Goal: Find specific page/section: Find specific page/section

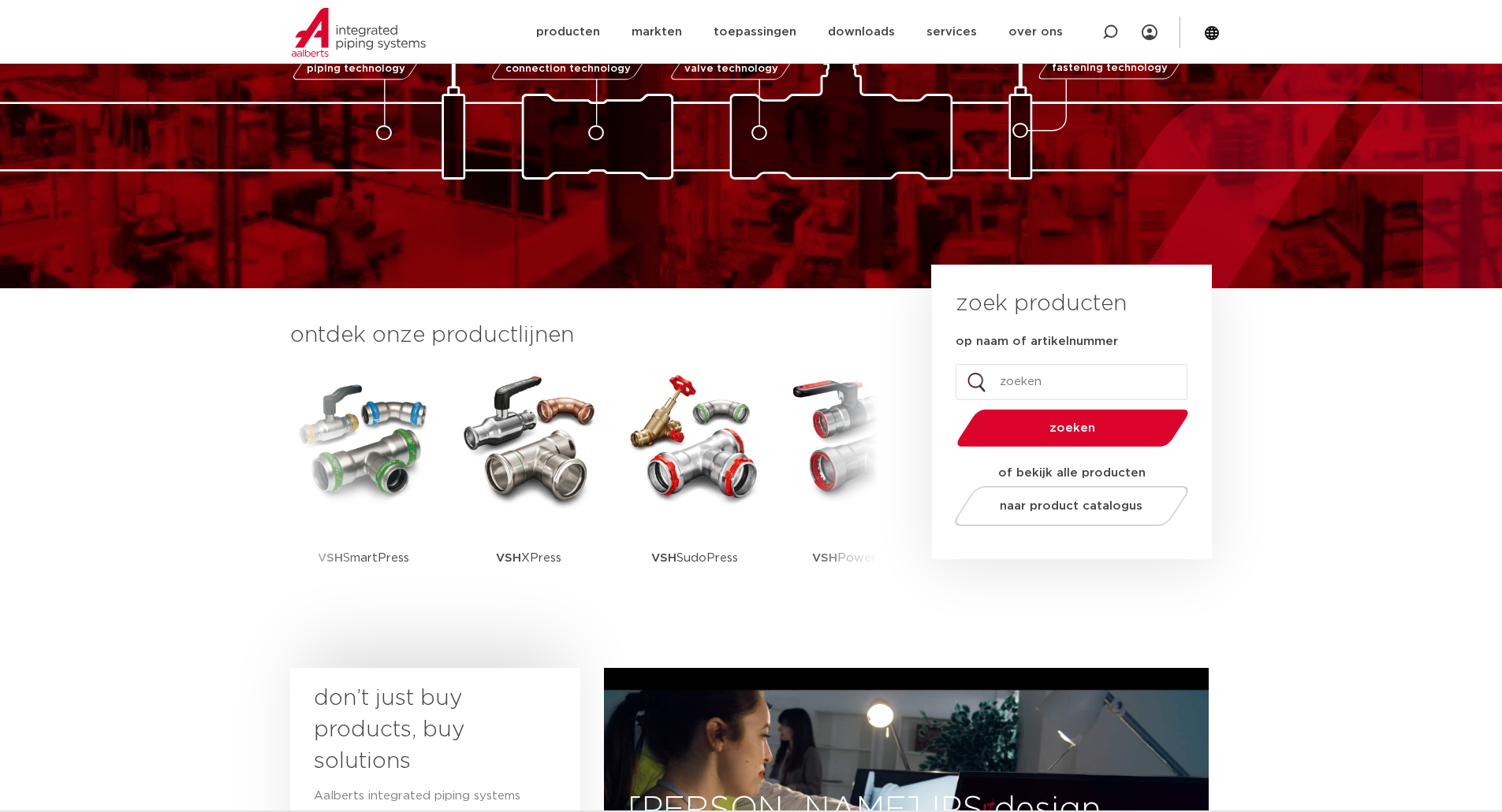
scroll to position [158, 0]
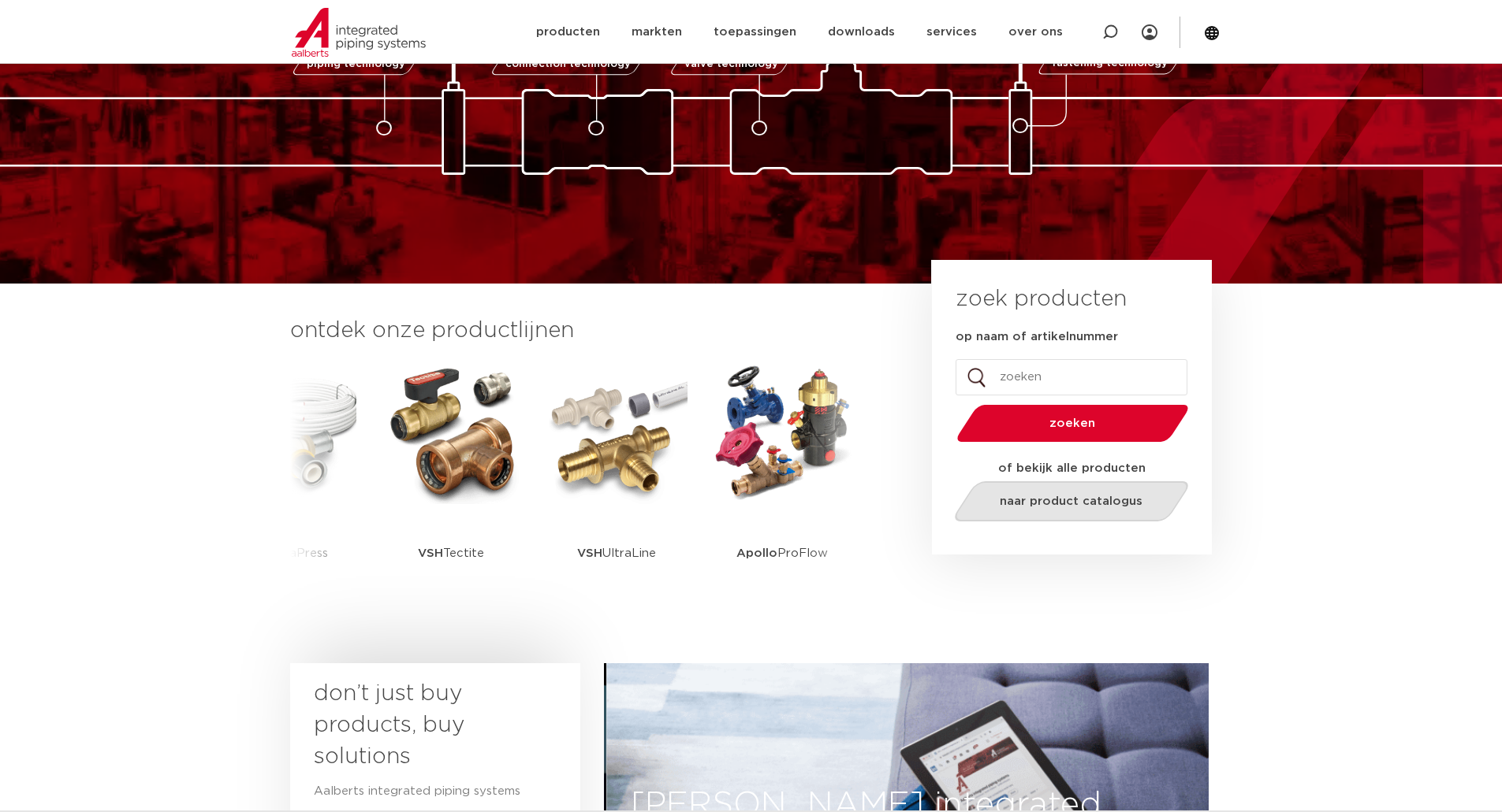
click at [1079, 501] on span "naar product catalogus" at bounding box center [1070, 501] width 143 height 11
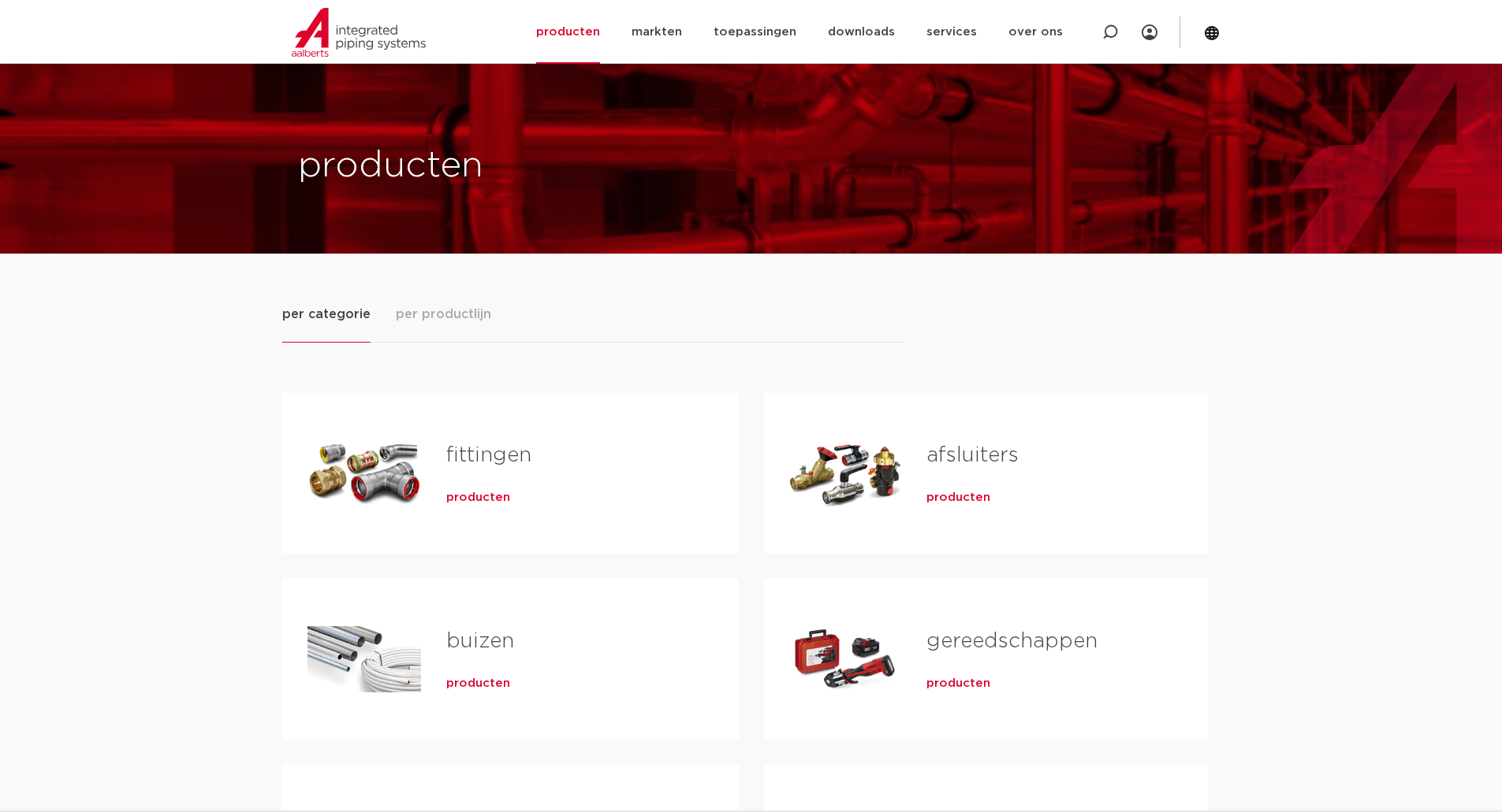
scroll to position [237, 0]
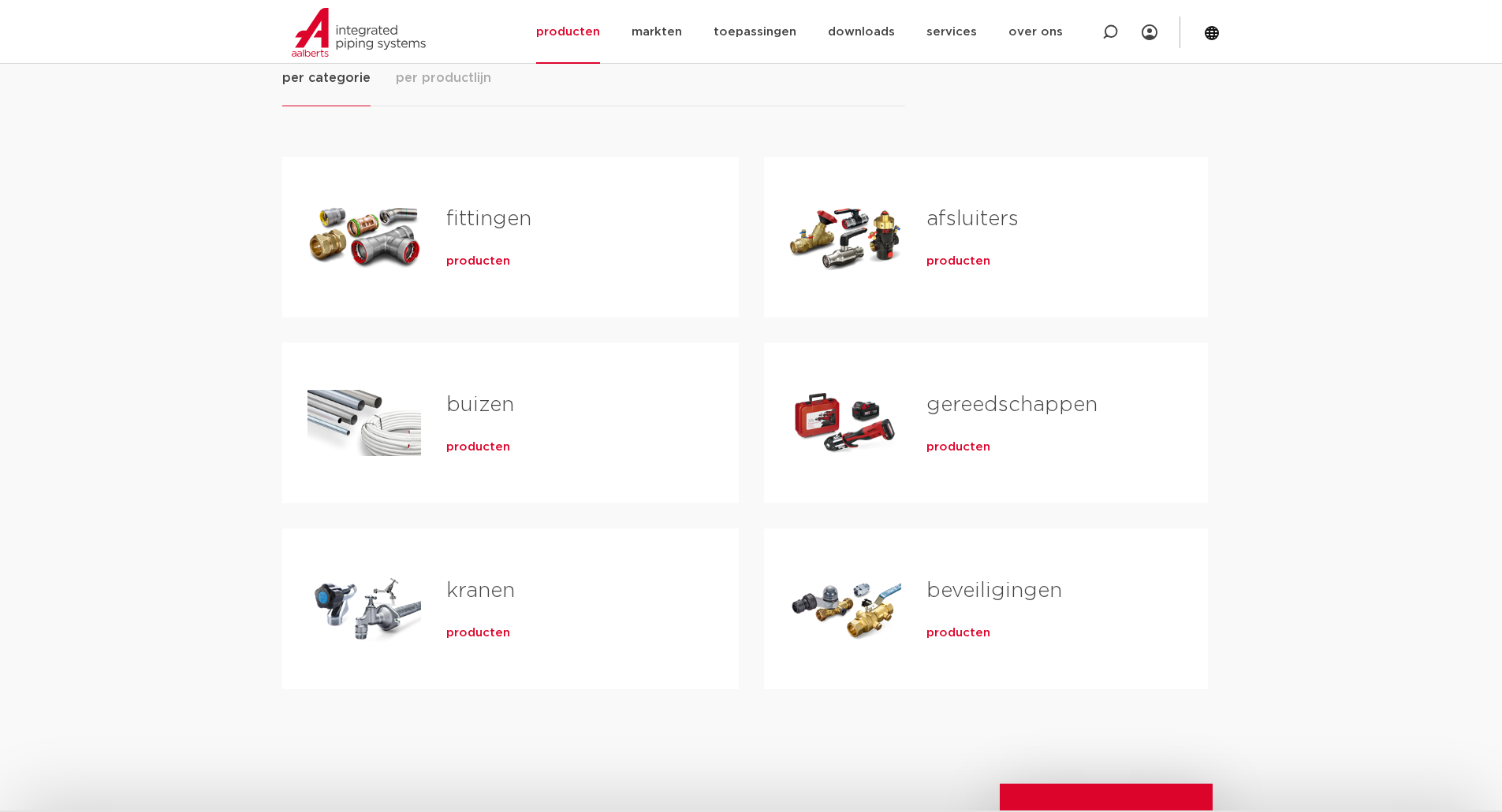
click at [960, 444] on span "producten" at bounding box center [958, 447] width 64 height 16
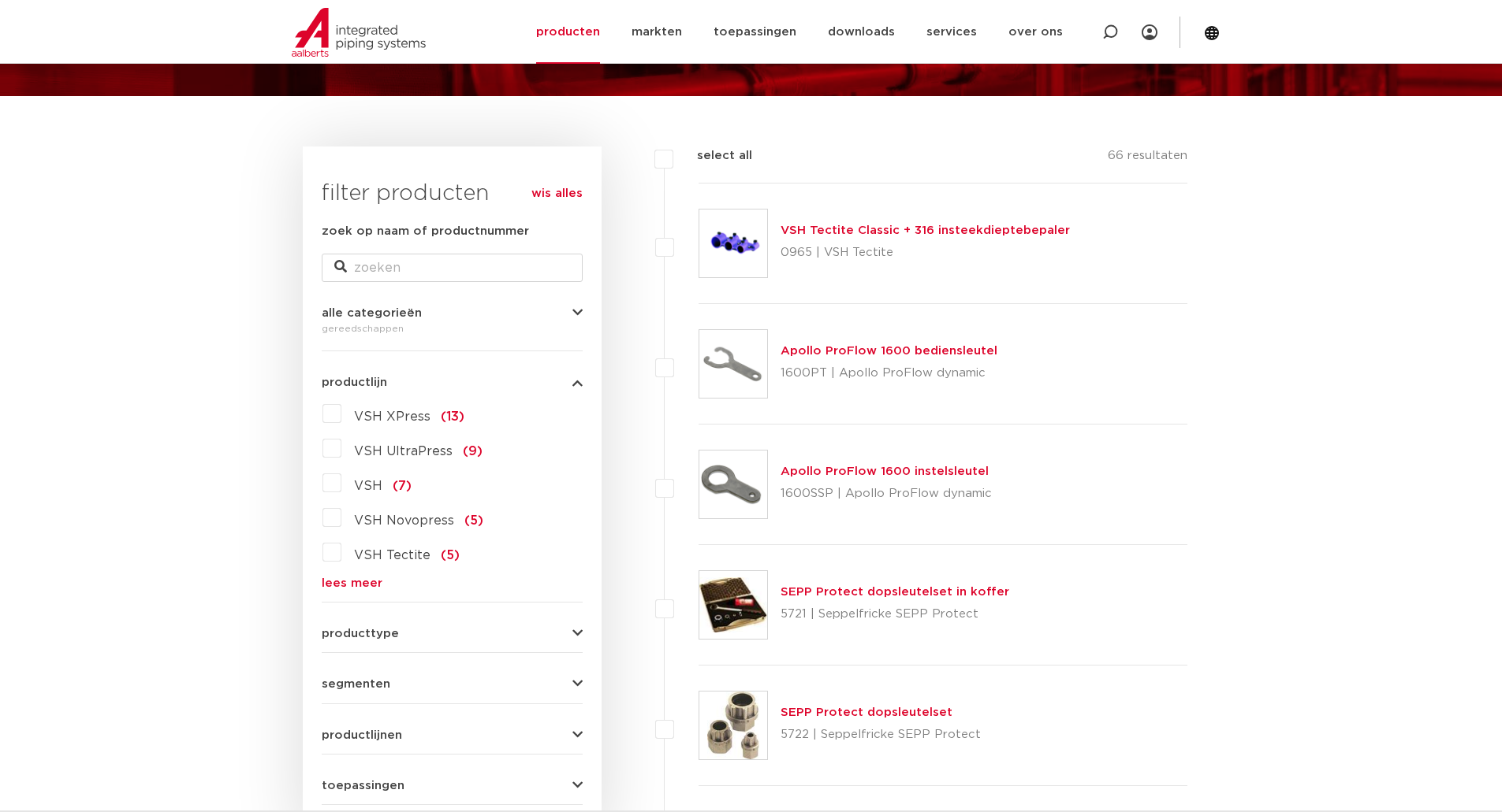
scroll to position [237, 0]
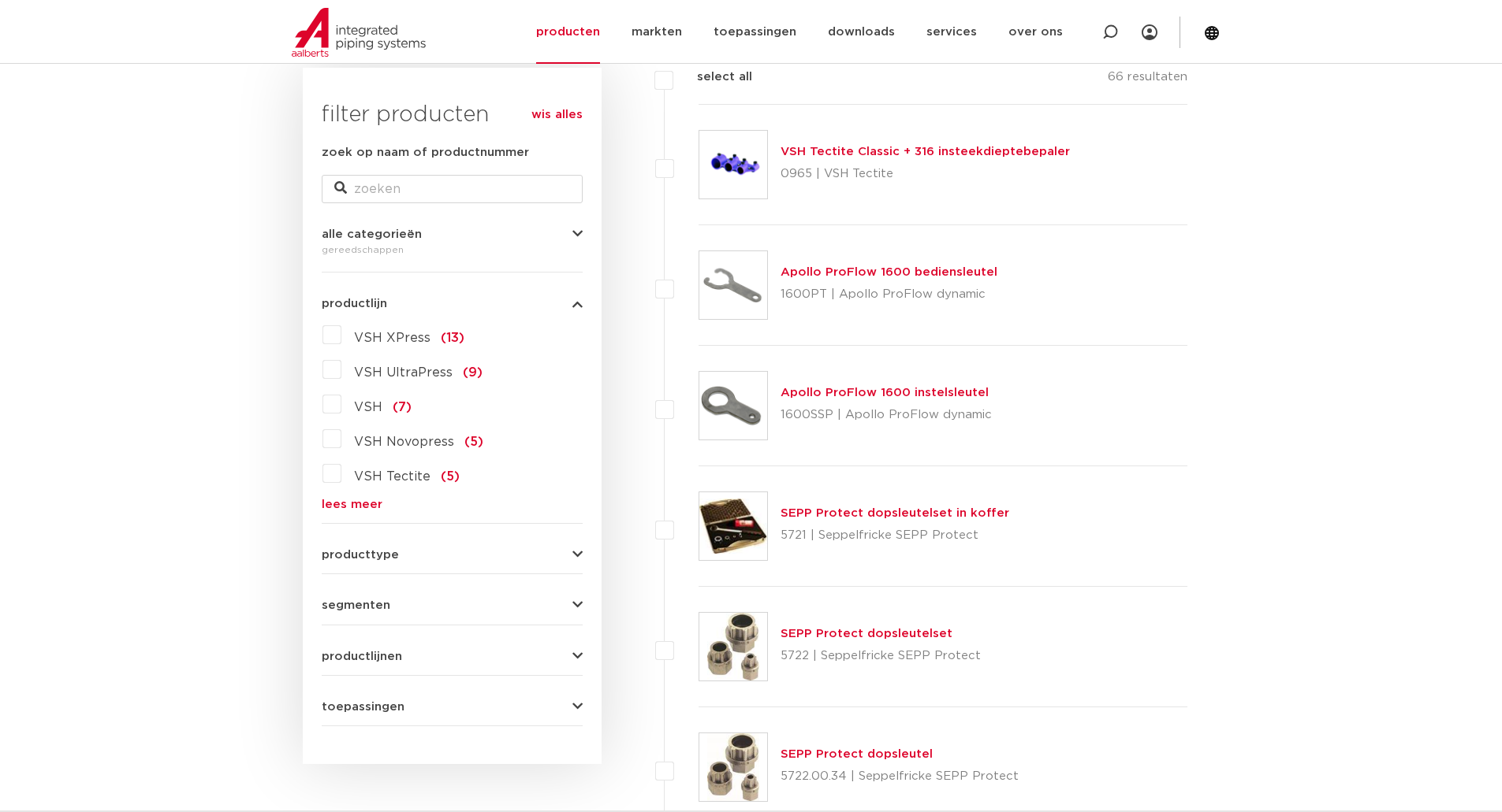
click at [354, 502] on link "lees meer" at bounding box center [452, 504] width 261 height 11
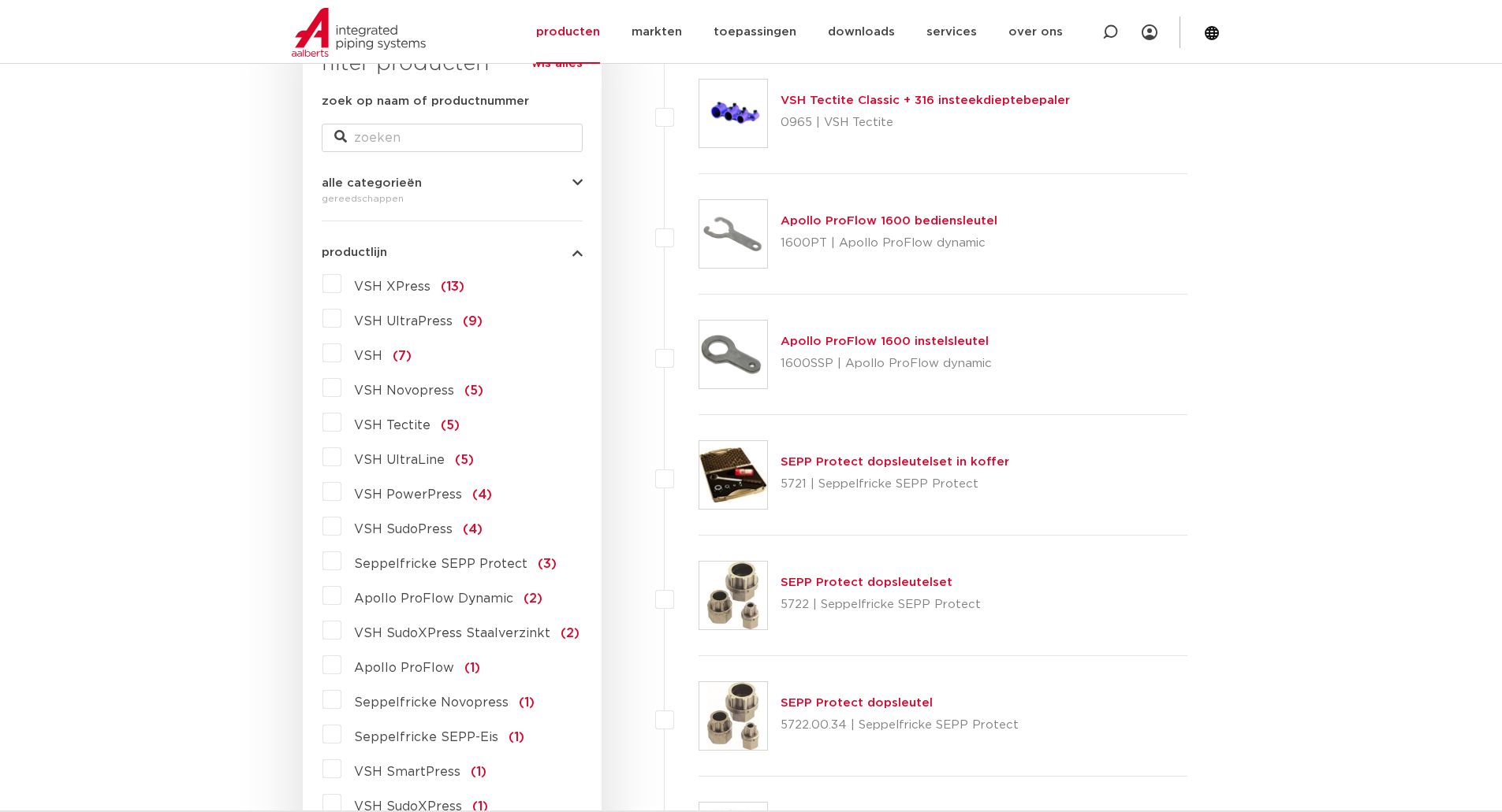
scroll to position [315, 0]
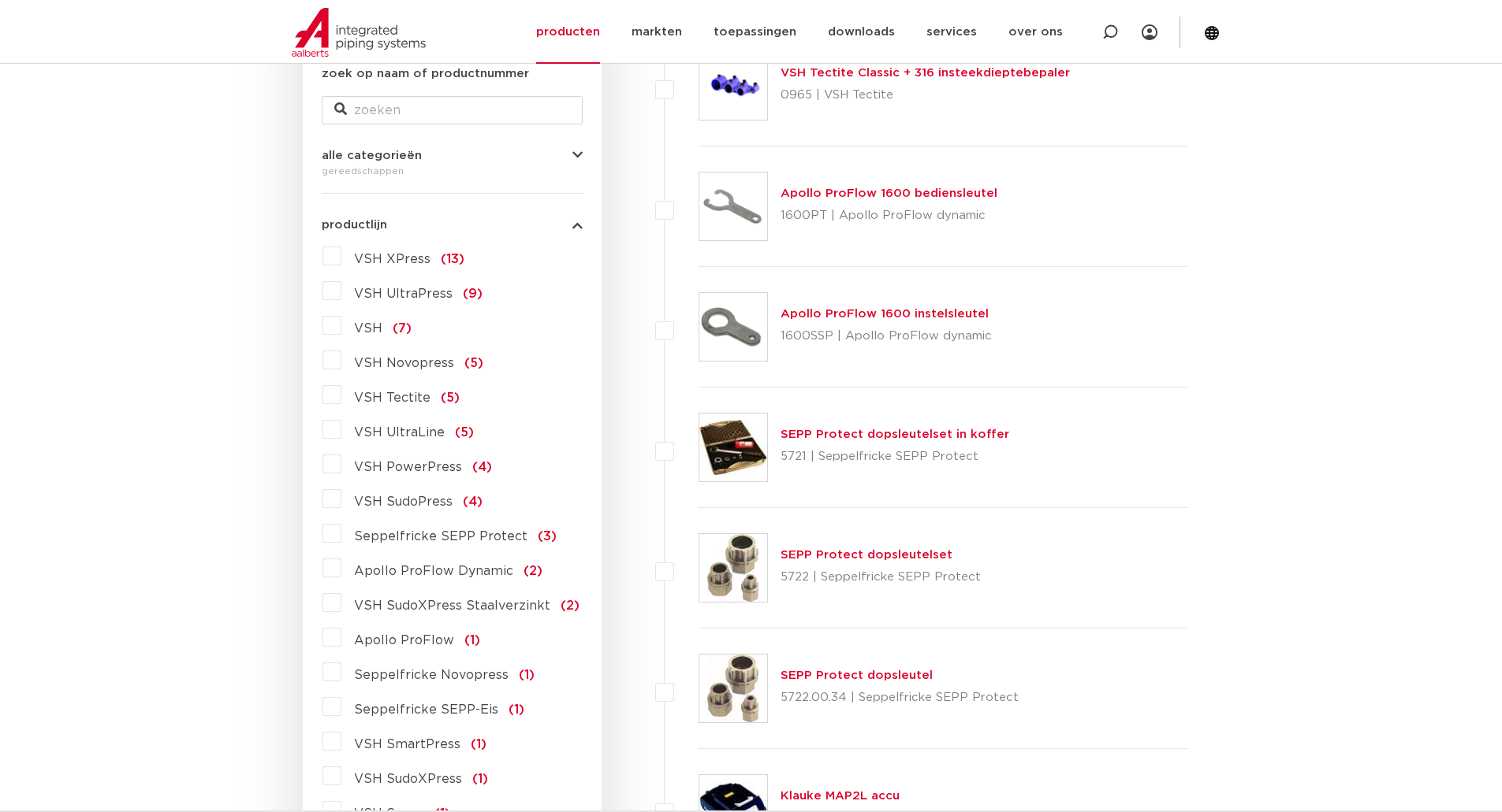
click at [341, 260] on label "VSH XPress (13)" at bounding box center [403, 256] width 123 height 25
click at [0, 0] on input "VSH XPress (13)" at bounding box center [0, 0] width 0 height 0
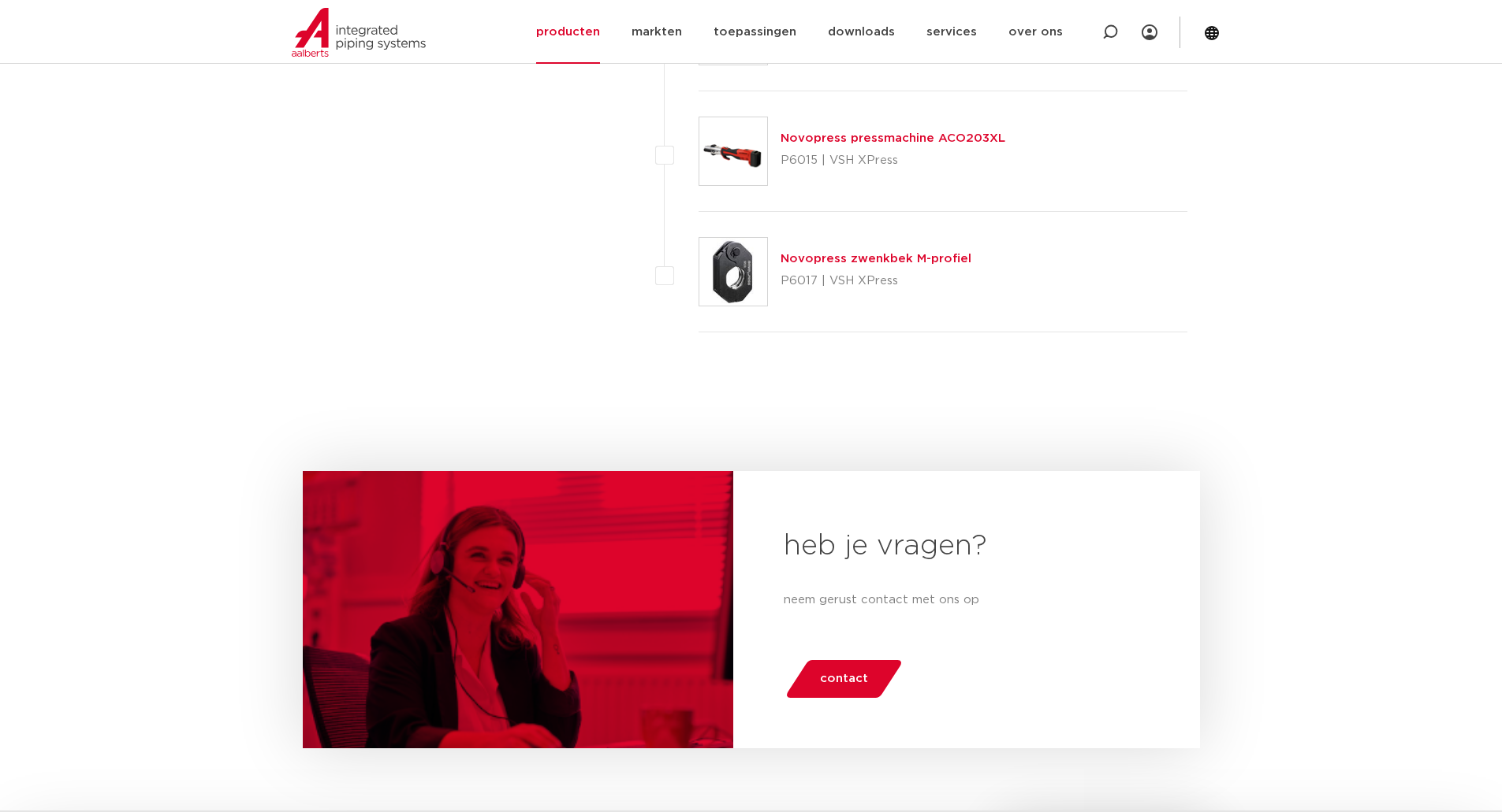
scroll to position [1340, 0]
